Goal: Use online tool/utility: Use online tool/utility

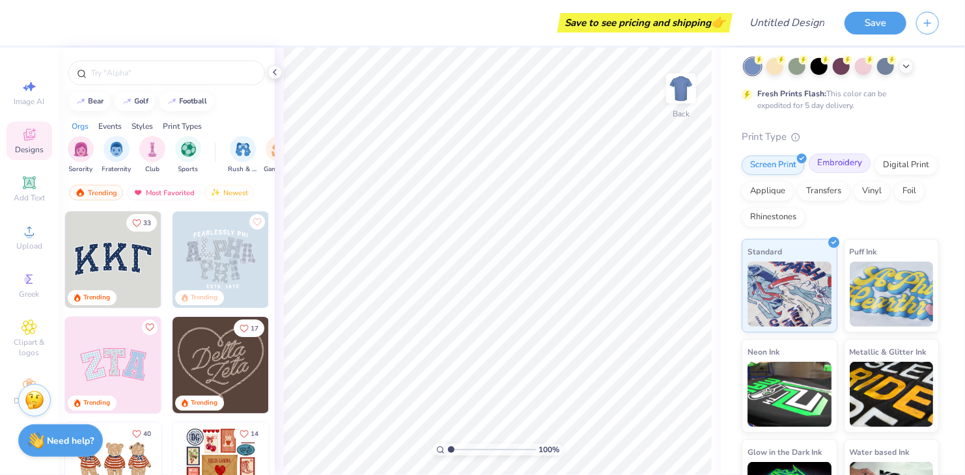
click at [831, 158] on div "Embroidery" at bounding box center [840, 164] width 62 height 20
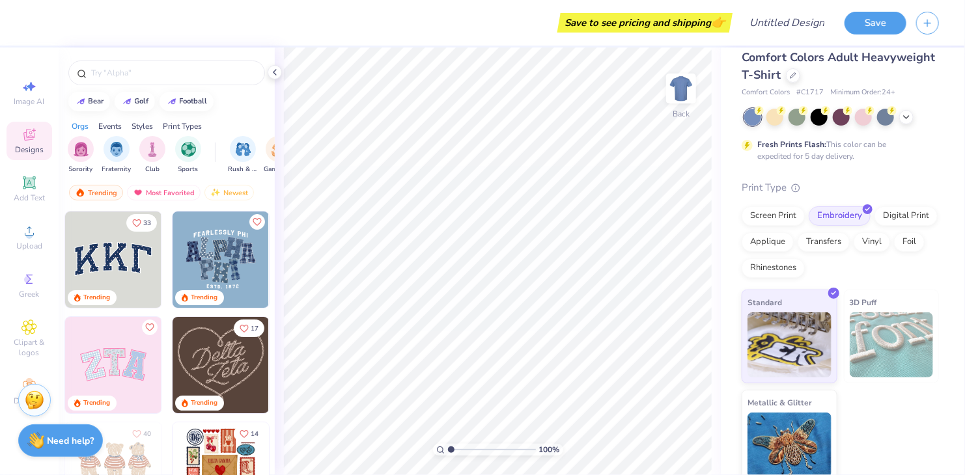
scroll to position [22, 0]
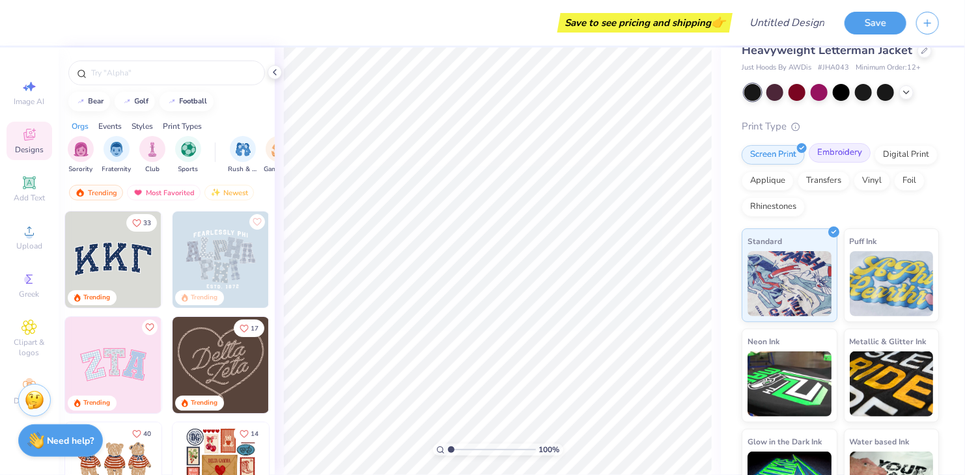
click at [835, 163] on div "Embroidery" at bounding box center [840, 153] width 62 height 20
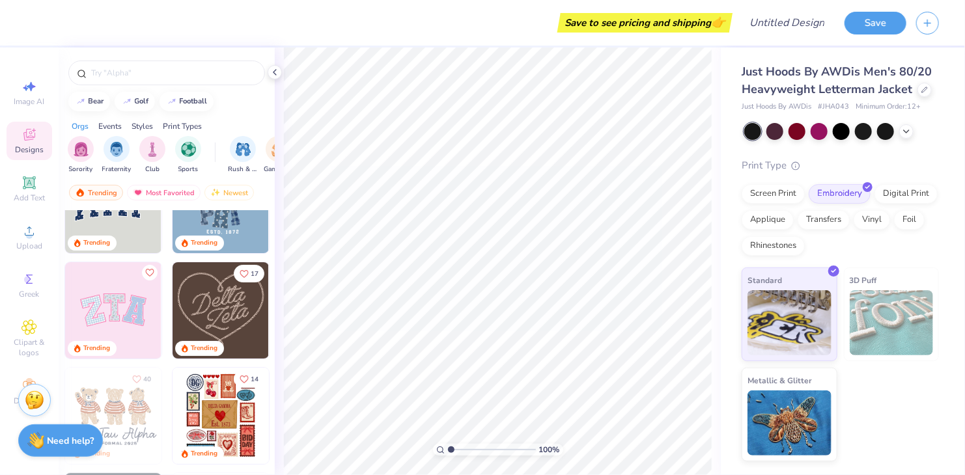
scroll to position [260, 0]
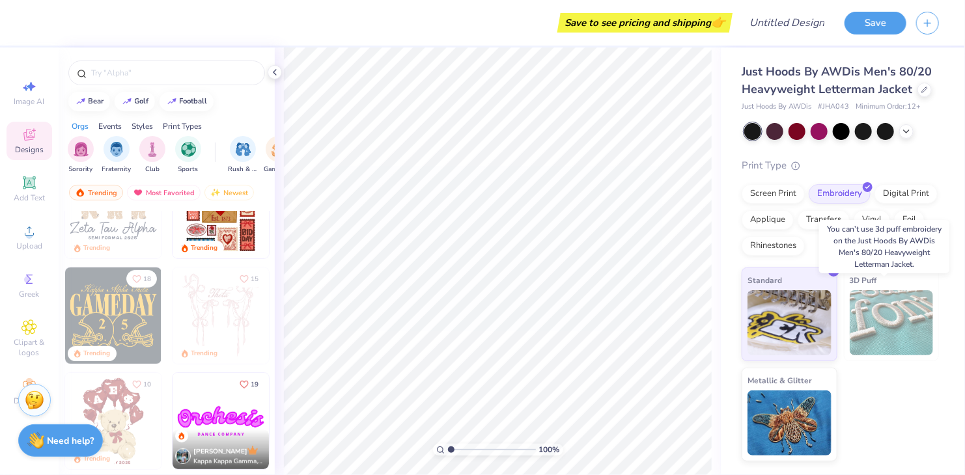
click at [876, 337] on img at bounding box center [892, 322] width 84 height 65
click at [868, 287] on span "3D Puff" at bounding box center [863, 280] width 27 height 14
click at [900, 137] on div at bounding box center [906, 130] width 14 height 14
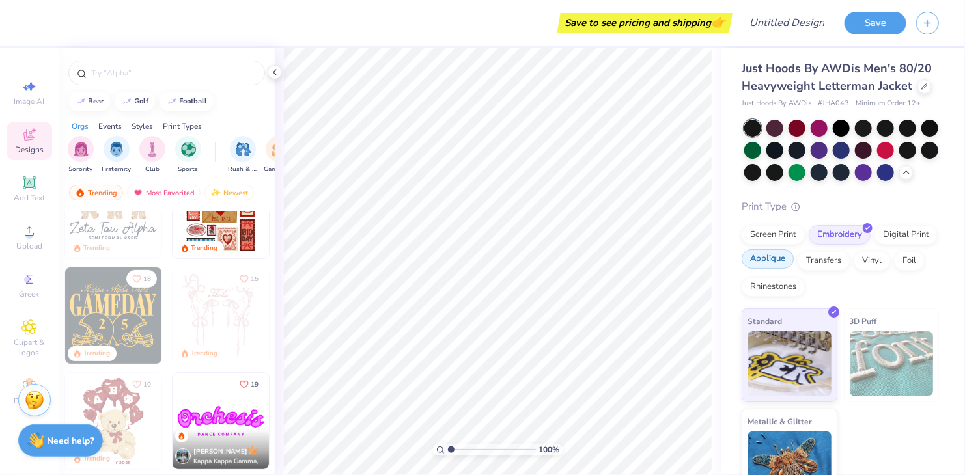
click at [794, 269] on div "Applique" at bounding box center [767, 259] width 52 height 20
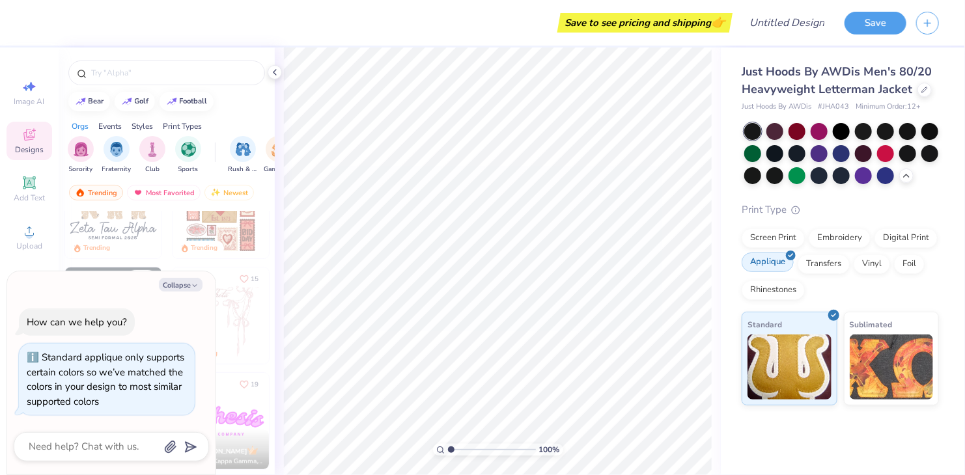
scroll to position [0, 0]
click at [850, 234] on div "Embroidery" at bounding box center [840, 237] width 62 height 20
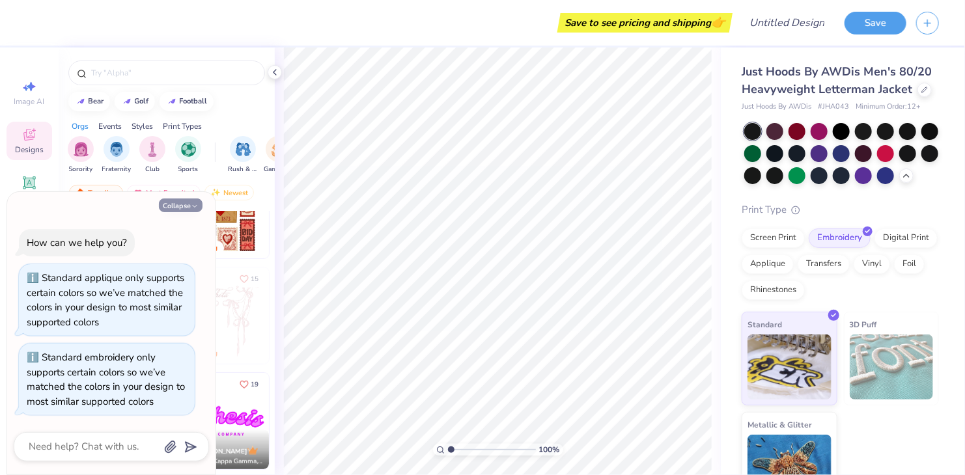
click at [188, 205] on button "Collapse" at bounding box center [181, 206] width 44 height 14
type textarea "x"
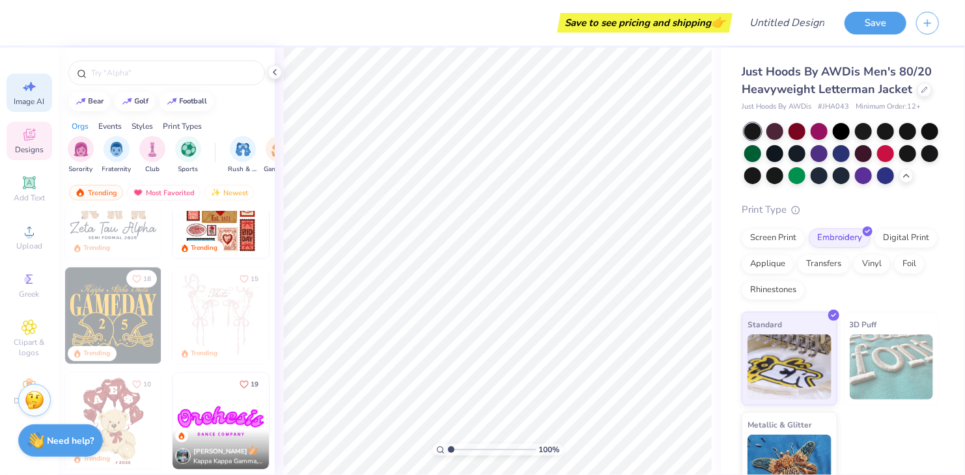
click at [23, 79] on icon at bounding box center [29, 87] width 16 height 16
select select "4"
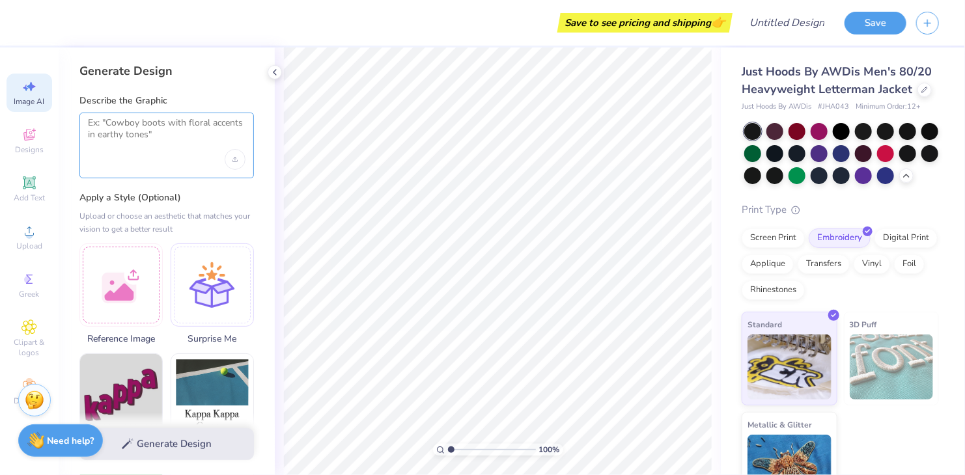
click at [179, 130] on textarea at bounding box center [167, 133] width 158 height 33
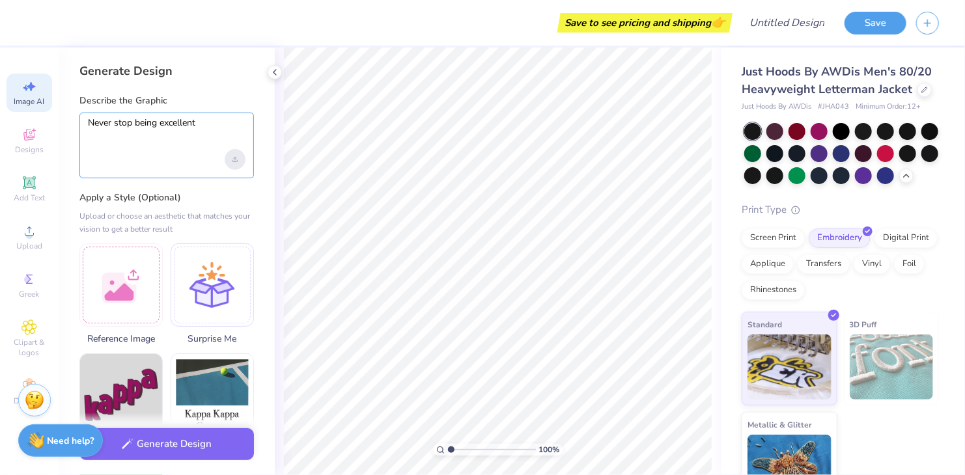
type textarea "Never stop being excellent"
click at [234, 161] on icon "Upload image" at bounding box center [234, 159] width 5 height 5
click at [134, 163] on div "Never stop being excellent" at bounding box center [166, 146] width 174 height 66
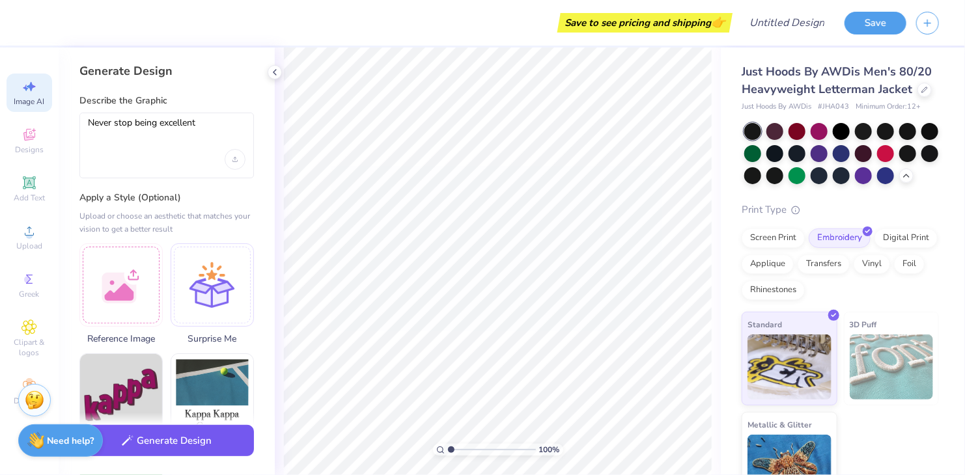
click at [158, 445] on button "Generate Design" at bounding box center [166, 441] width 174 height 32
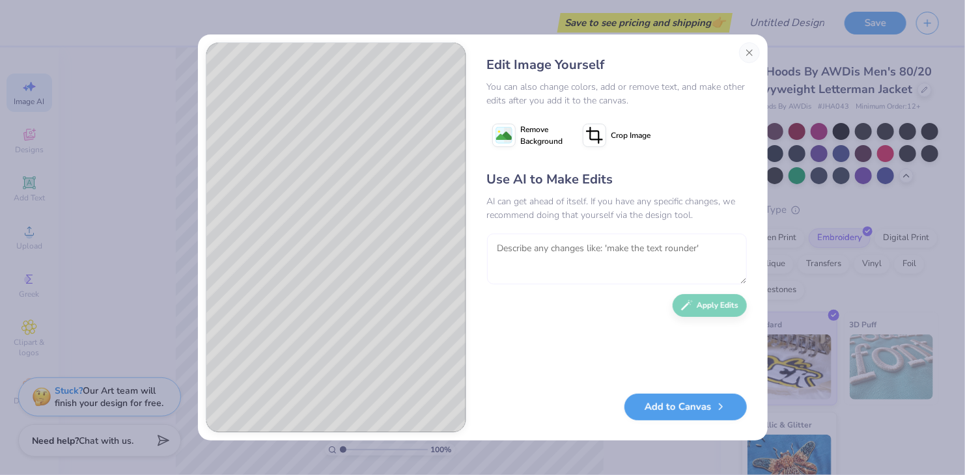
click at [559, 255] on textarea at bounding box center [617, 259] width 260 height 51
type textarea "make never red, stop green, being yellow,"
click at [703, 309] on button "Apply Edits" at bounding box center [709, 302] width 74 height 23
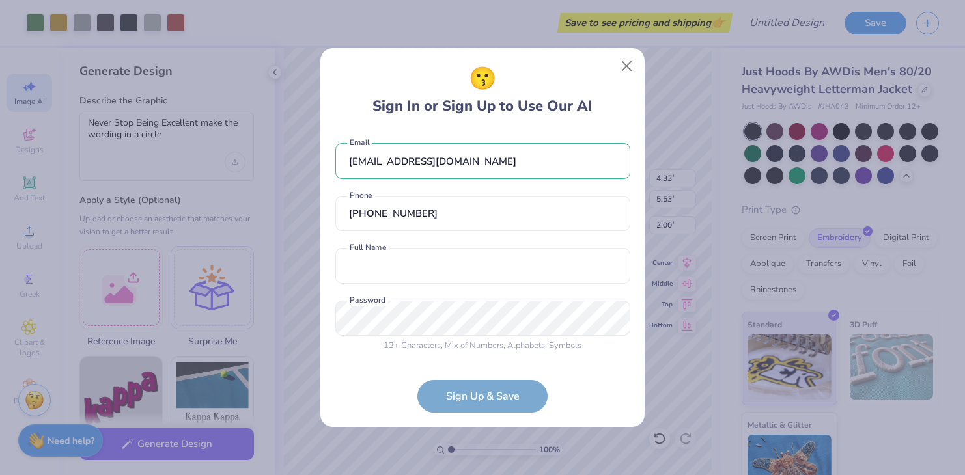
select select "4"
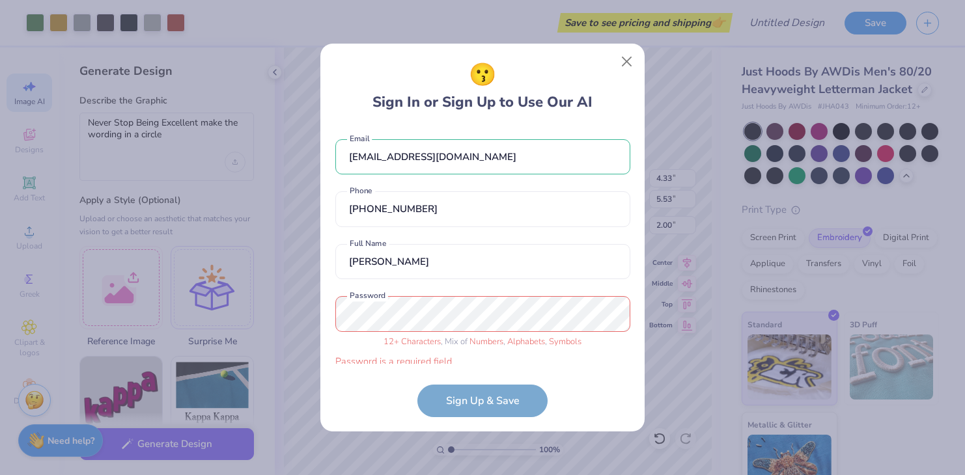
select select "4"
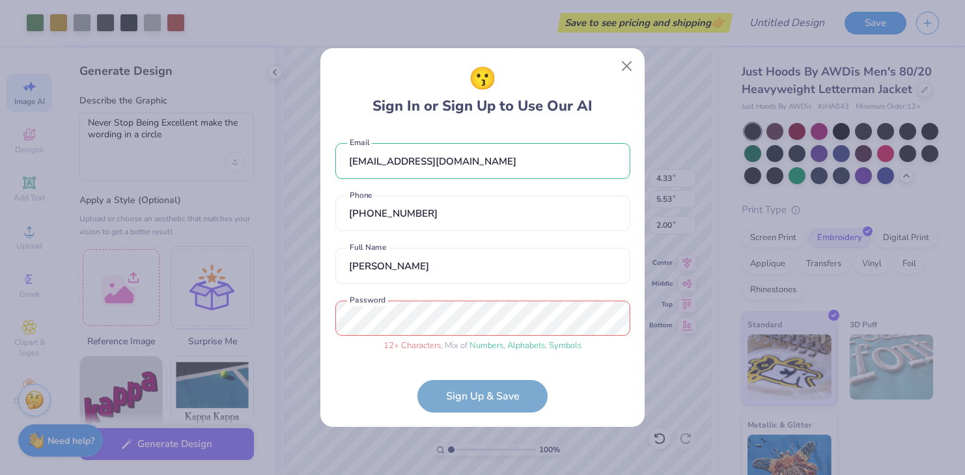
select select "4"
